Goal: Find specific page/section: Find specific page/section

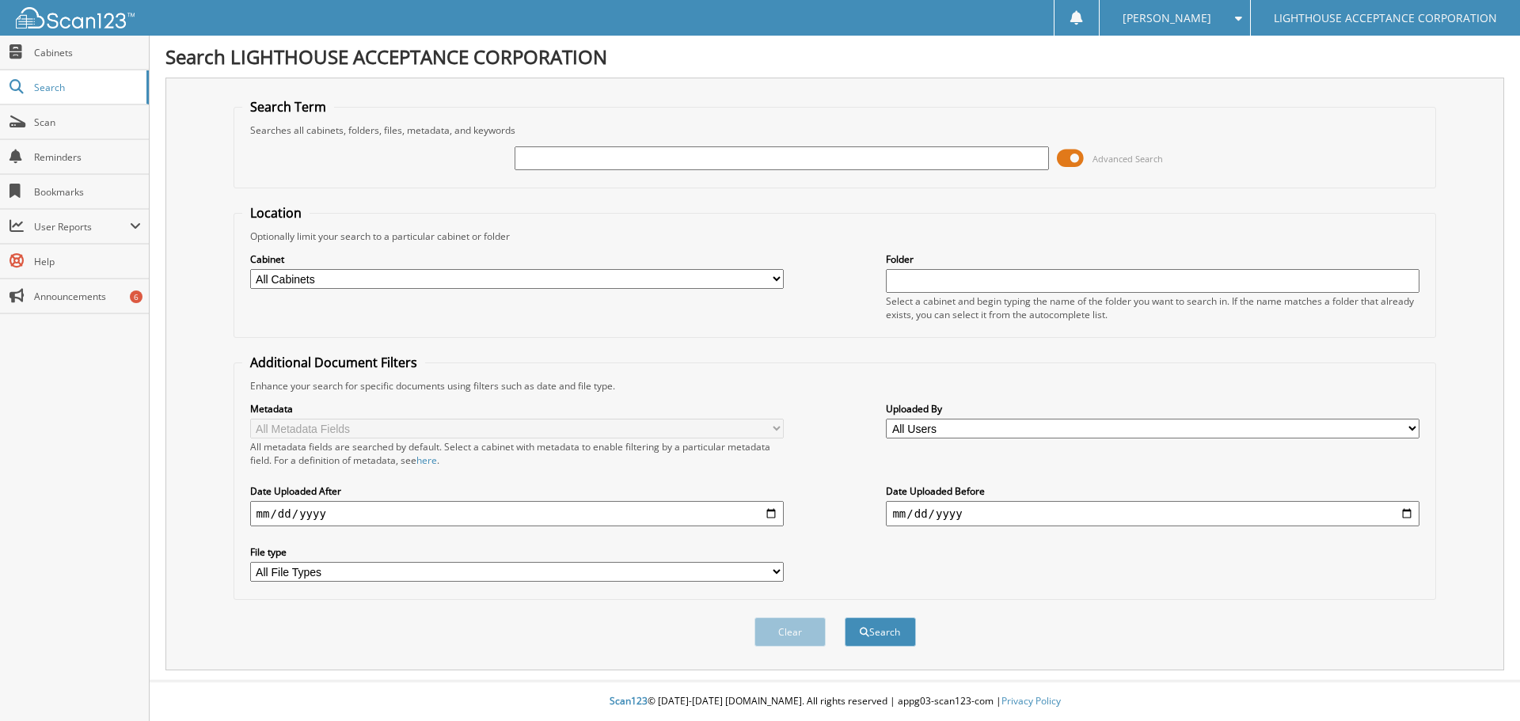
click at [537, 166] on input "text" at bounding box center [782, 159] width 534 height 24
type input "2933"
click at [845, 618] on button "Search" at bounding box center [880, 632] width 71 height 29
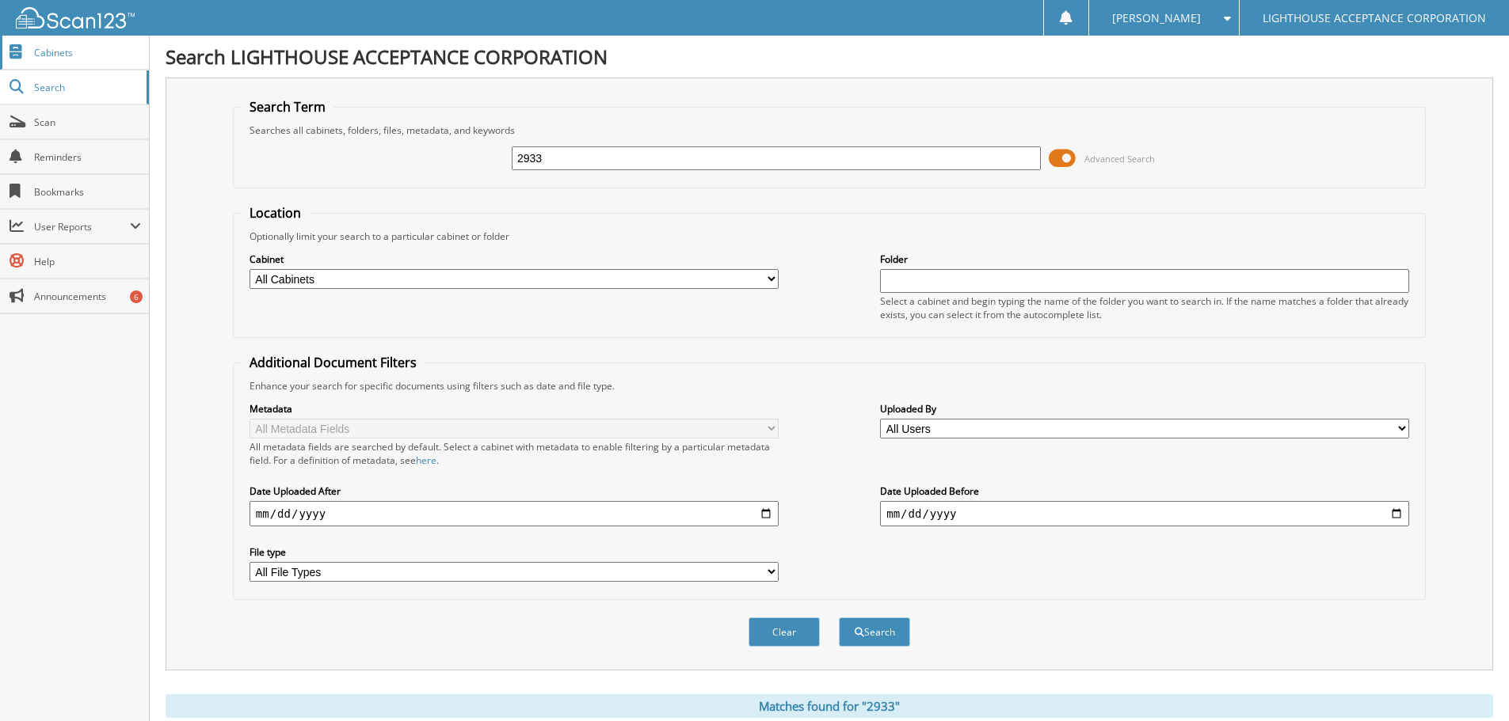
click at [77, 43] on link "Cabinets" at bounding box center [74, 53] width 149 height 34
